Goal: Task Accomplishment & Management: Manage account settings

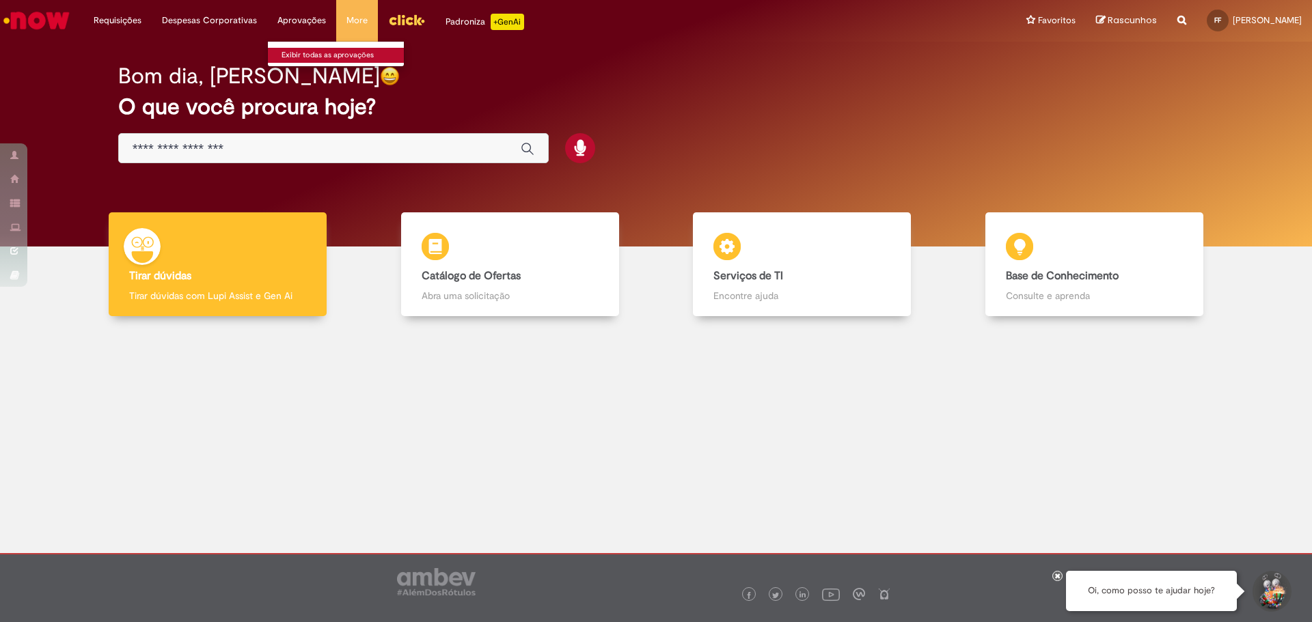
click at [320, 53] on link "Exibir todas as aprovações" at bounding box center [343, 55] width 150 height 15
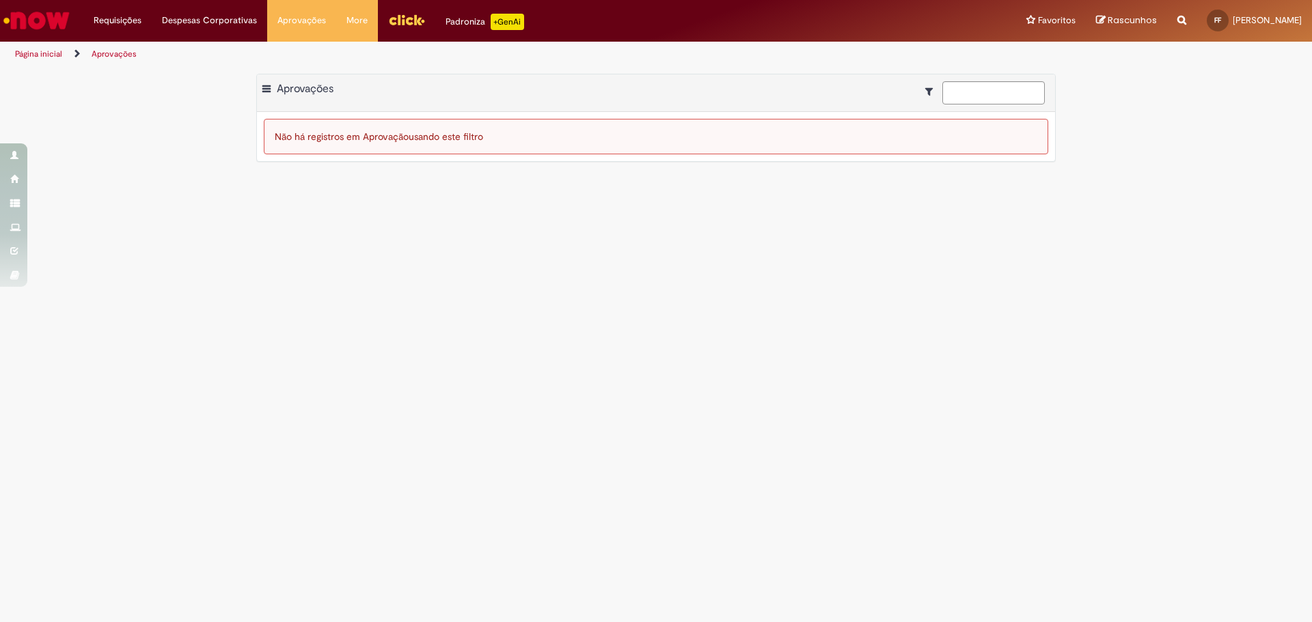
click at [60, 20] on img "Ir para a Homepage" at bounding box center [36, 20] width 70 height 27
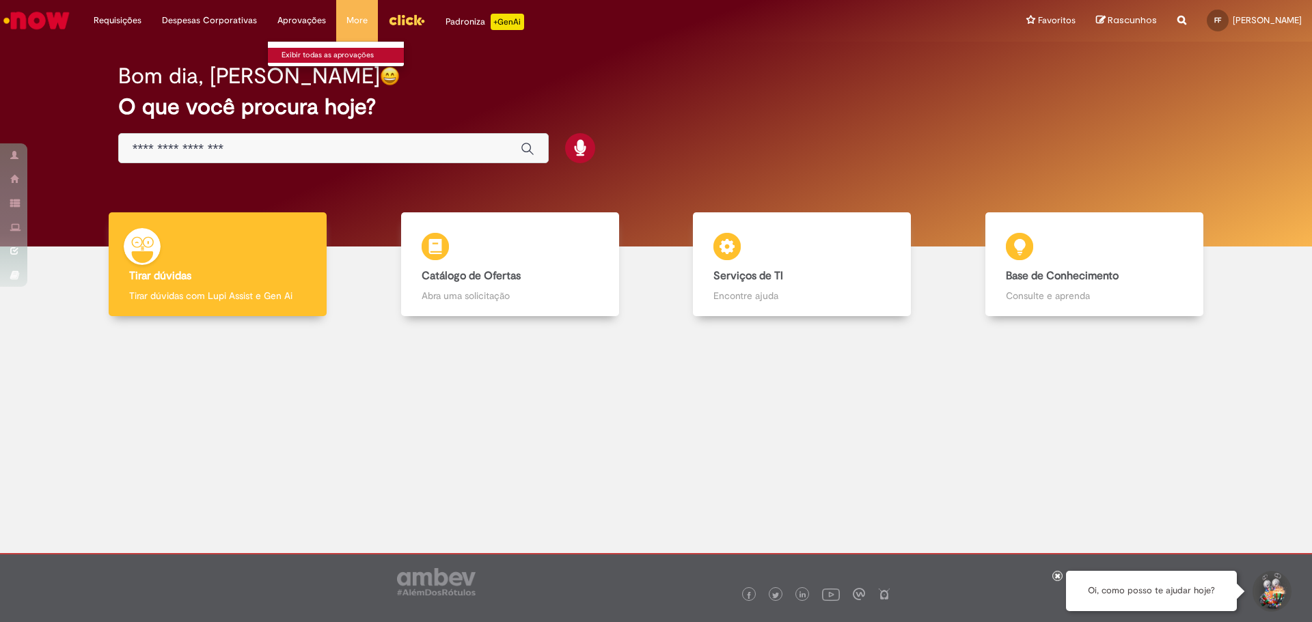
click at [297, 55] on link "Exibir todas as aprovações" at bounding box center [343, 55] width 150 height 15
